Goal: Task Accomplishment & Management: Use online tool/utility

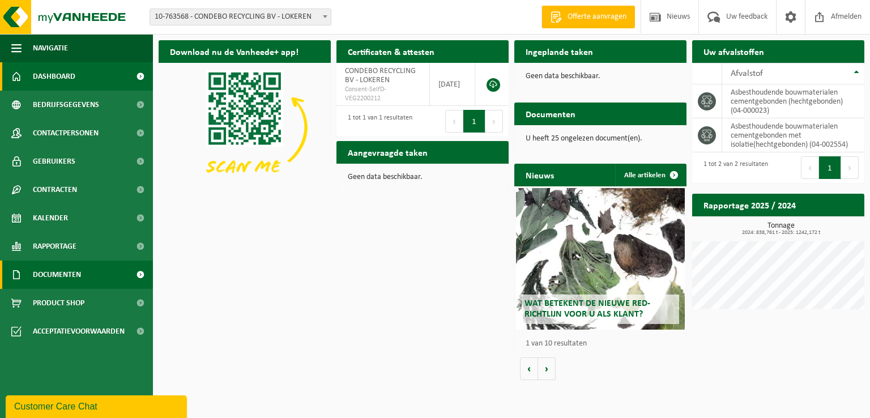
click at [56, 272] on span "Documenten" at bounding box center [57, 275] width 48 height 28
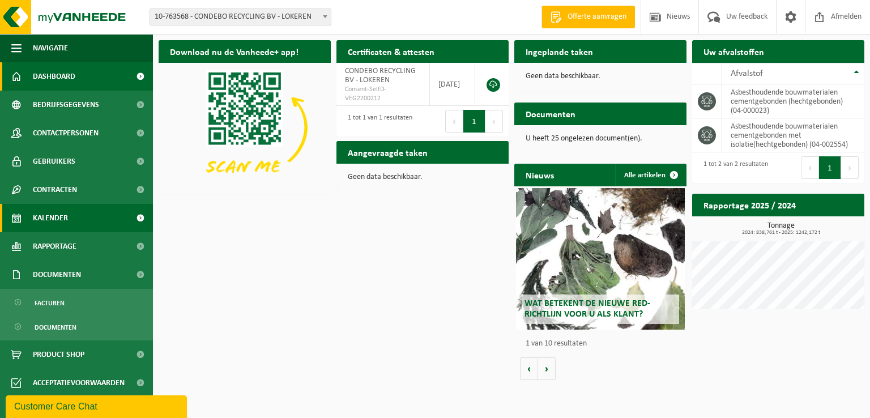
click at [45, 220] on span "Kalender" at bounding box center [50, 218] width 35 height 28
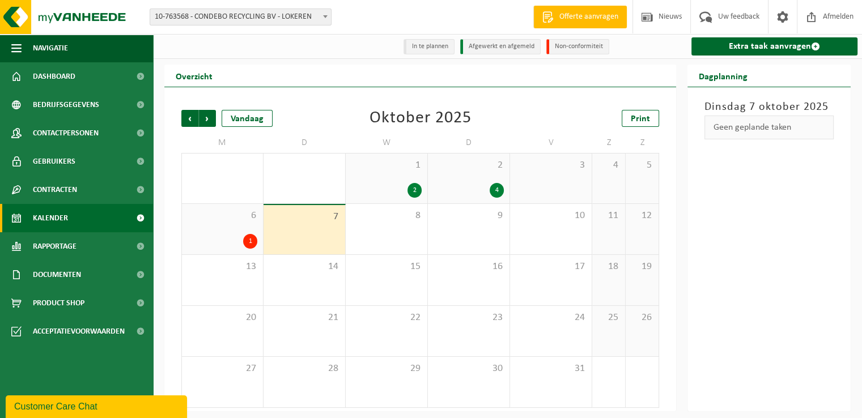
drag, startPoint x: 746, startPoint y: 46, endPoint x: 628, endPoint y: 89, distance: 124.7
click at [746, 46] on link "Extra taak aanvragen" at bounding box center [774, 46] width 166 height 18
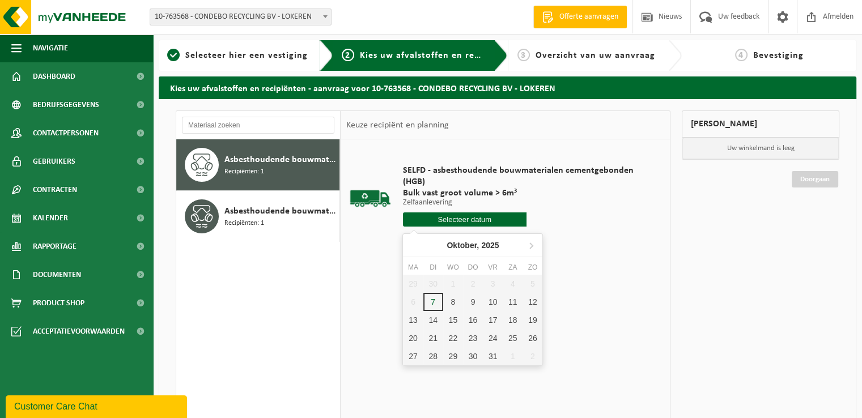
click at [453, 219] on input "text" at bounding box center [465, 219] width 124 height 14
click at [449, 301] on div "8" at bounding box center [453, 302] width 20 height 18
type input "Van [DATE]"
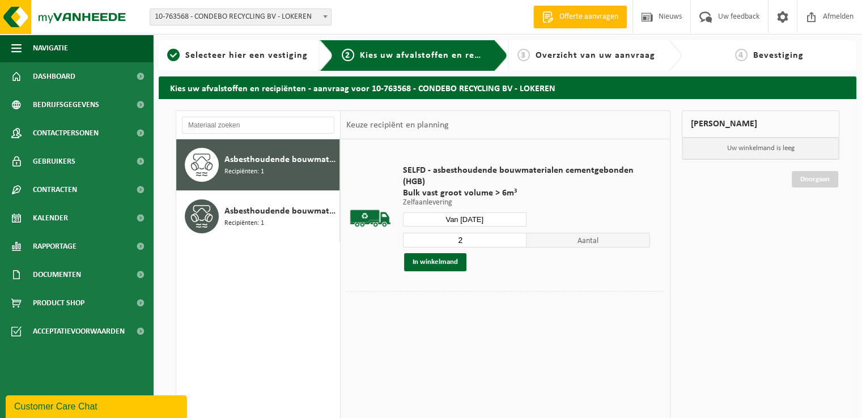
type input "2"
click at [520, 236] on input "2" at bounding box center [465, 240] width 124 height 15
drag, startPoint x: 444, startPoint y: 261, endPoint x: 480, endPoint y: 267, distance: 37.4
click at [444, 261] on button "In winkelmand" at bounding box center [435, 262] width 62 height 18
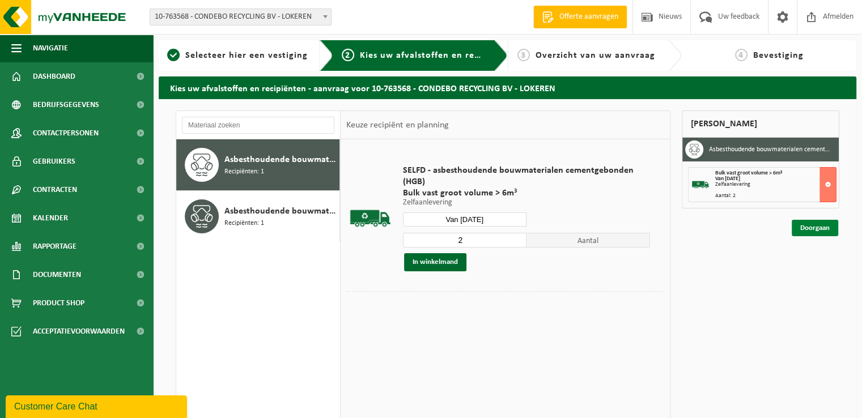
click at [810, 224] on link "Doorgaan" at bounding box center [815, 228] width 46 height 16
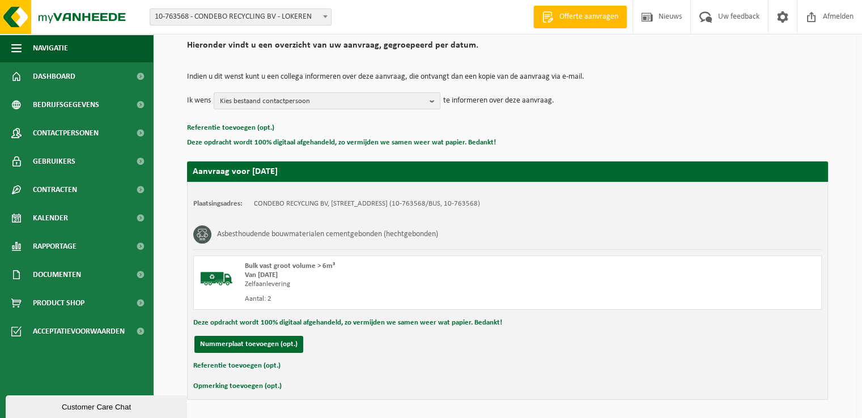
scroll to position [125, 0]
